Goal: Task Accomplishment & Management: Use online tool/utility

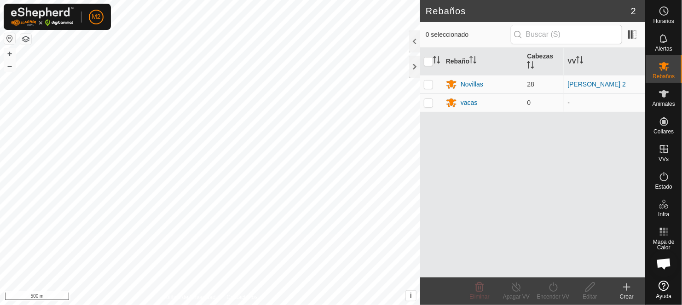
click at [11, 39] on button "button" at bounding box center [9, 38] width 11 height 11
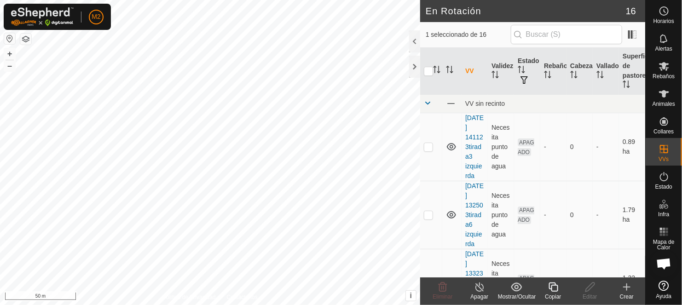
click at [552, 289] on icon at bounding box center [553, 287] width 9 height 9
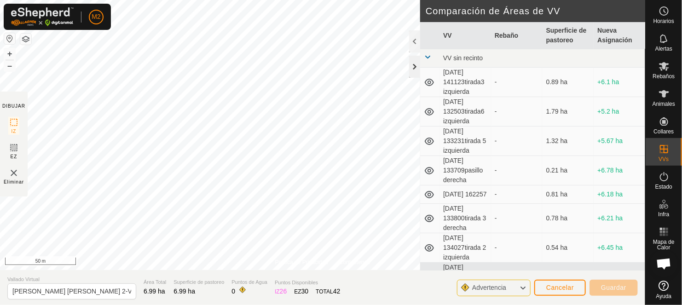
click at [412, 68] on div at bounding box center [414, 67] width 11 height 22
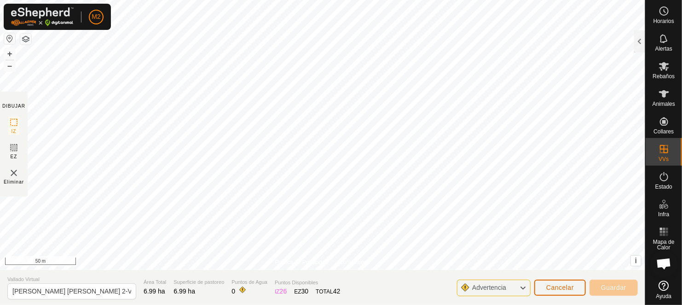
click at [563, 283] on button "Cancelar" at bounding box center [560, 288] width 52 height 16
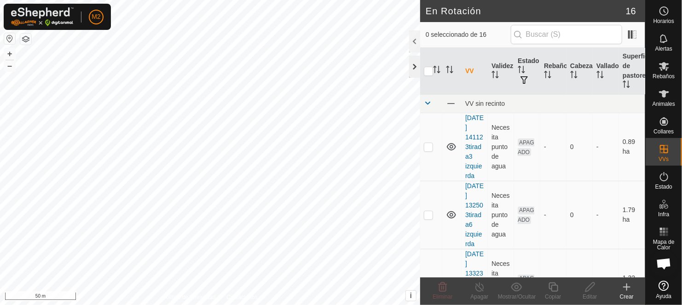
click at [415, 66] on div at bounding box center [414, 67] width 11 height 22
